Goal: Task Accomplishment & Management: Manage account settings

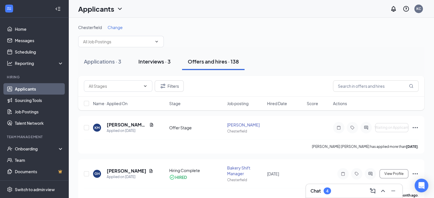
click at [152, 57] on button "Interviews · 3" at bounding box center [155, 61] width 44 height 17
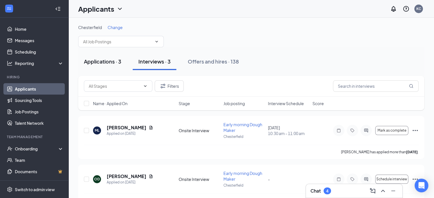
click at [97, 61] on div "Applications · 3" at bounding box center [102, 61] width 37 height 7
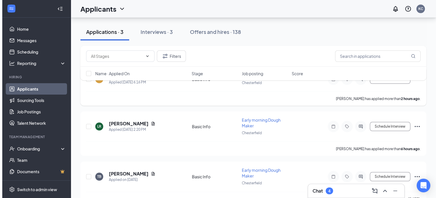
scroll to position [62, 0]
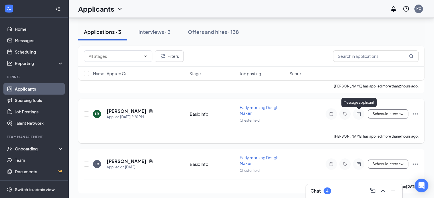
click at [359, 114] on icon "ActiveChat" at bounding box center [358, 114] width 7 height 5
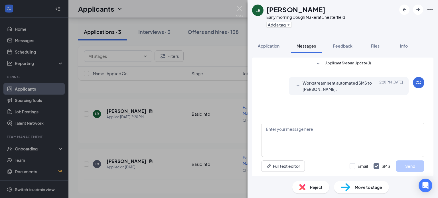
click at [208, 143] on div "LR [PERSON_NAME] Early morning Dough Maker at [GEOGRAPHIC_DATA] Add a tag Appli…" at bounding box center [219, 99] width 438 height 198
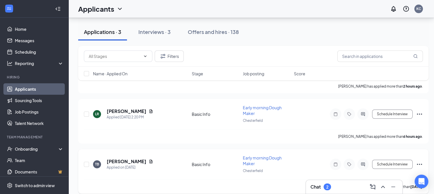
click at [358, 160] on div at bounding box center [362, 164] width 11 height 11
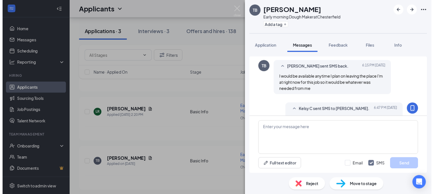
scroll to position [156, 0]
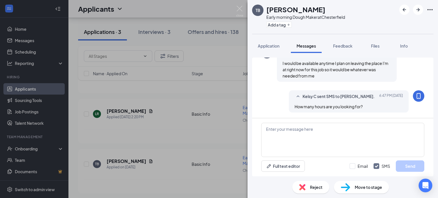
click at [188, 125] on div "[PERSON_NAME] Early morning Dough Maker at [GEOGRAPHIC_DATA] Add a tag Applicat…" at bounding box center [219, 99] width 438 height 198
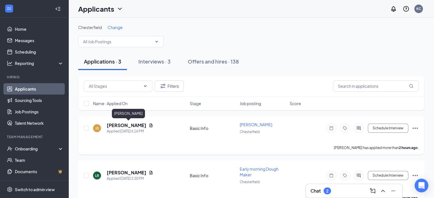
click at [142, 127] on h5 "[PERSON_NAME]" at bounding box center [127, 125] width 40 height 6
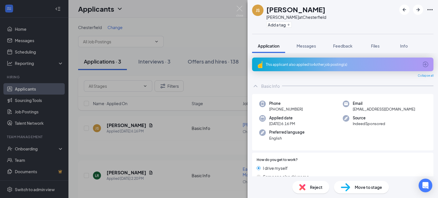
click at [311, 64] on div "This applicant also applied to 4 other job posting(s)" at bounding box center [342, 64] width 153 height 5
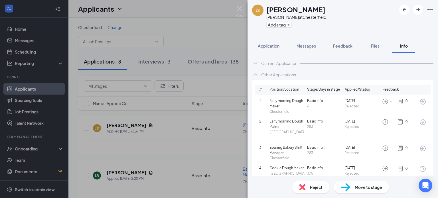
scroll to position [6, 0]
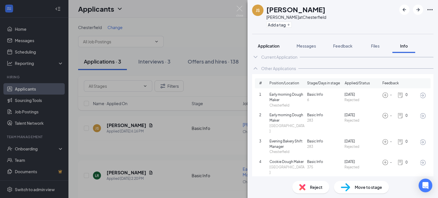
click at [273, 44] on span "Application" at bounding box center [269, 45] width 22 height 5
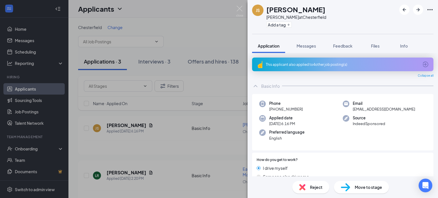
click at [299, 67] on div "This applicant also applied to 4 other job posting(s)" at bounding box center [342, 65] width 181 height 14
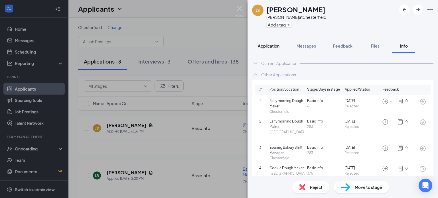
click at [269, 45] on span "Application" at bounding box center [269, 45] width 22 height 5
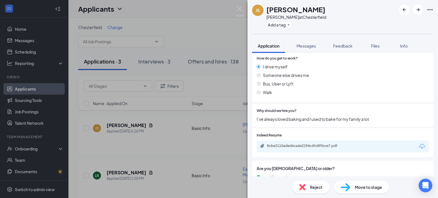
scroll to position [123, 0]
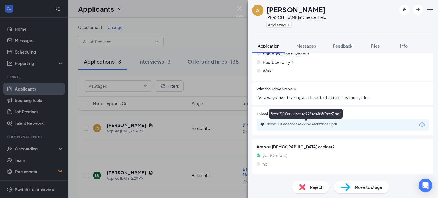
click at [278, 128] on div "8cbe2110aded6ca4e2294c4fc8ffbce7.pdf" at bounding box center [343, 125] width 172 height 12
click at [278, 125] on div "8cbe2110aded6ca4e2294c4fc8ffbce7.pdf" at bounding box center [307, 124] width 80 height 5
click at [307, 189] on div "Reject" at bounding box center [310, 187] width 37 height 13
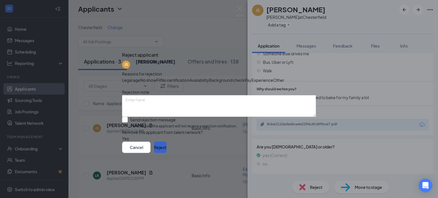
click at [167, 153] on button "Reject" at bounding box center [160, 147] width 13 height 11
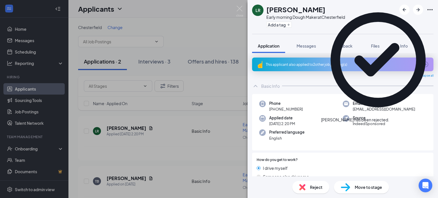
click at [160, 55] on div "LR [PERSON_NAME] Early morning Dough Maker at [GEOGRAPHIC_DATA] Add a tag Appli…" at bounding box center [219, 99] width 438 height 198
